Goal: Transaction & Acquisition: Book appointment/travel/reservation

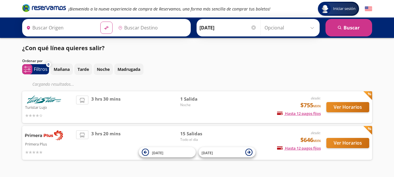
type input "[GEOGRAPHIC_DATA], [GEOGRAPHIC_DATA]"
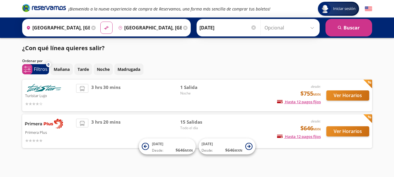
scroll to position [3, 0]
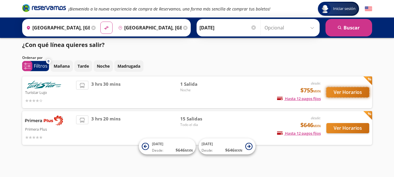
click at [355, 90] on button "Ver Horarios" at bounding box center [347, 92] width 43 height 10
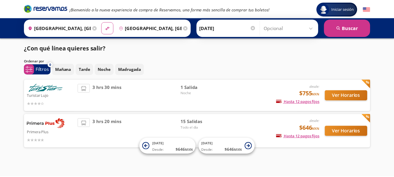
scroll to position [3, 0]
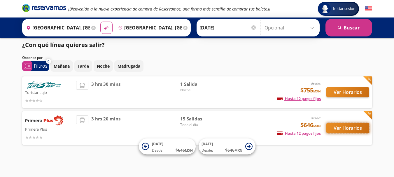
click at [349, 126] on button "Ver Horarios" at bounding box center [347, 128] width 43 height 10
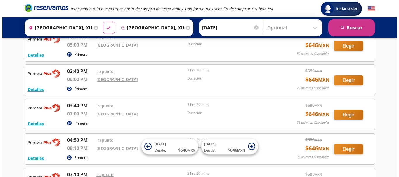
scroll to position [314, 0]
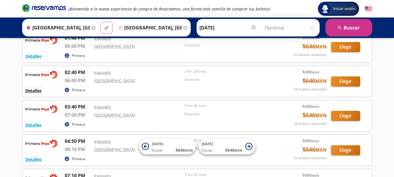
click at [32, 91] on button "Detalles" at bounding box center [33, 91] width 16 height 6
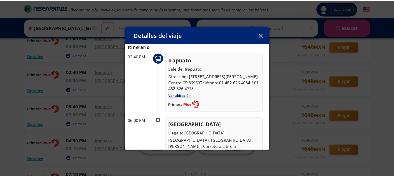
scroll to position [0, 0]
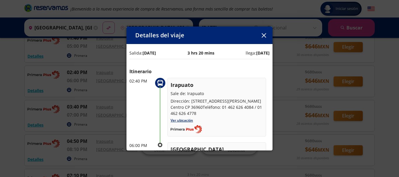
click at [265, 37] on icon "button" at bounding box center [263, 35] width 4 height 4
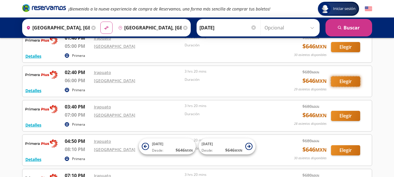
click at [336, 83] on button "Elegir" at bounding box center [345, 81] width 29 height 10
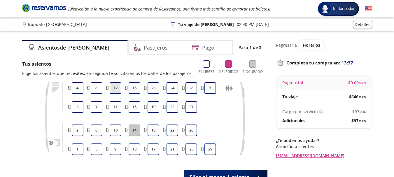
click at [117, 86] on button "12" at bounding box center [116, 88] width 12 height 12
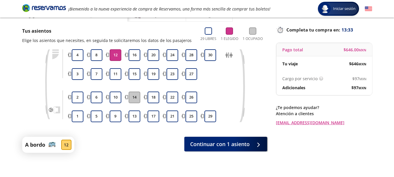
scroll to position [51, 0]
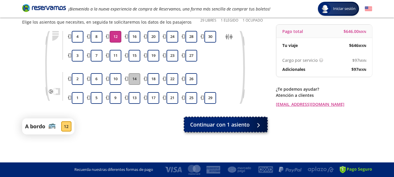
click at [241, 124] on span "Continuar con 1 asiento" at bounding box center [220, 125] width 60 height 8
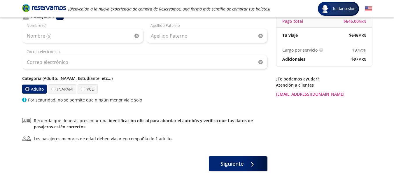
scroll to position [56, 0]
